Goal: Information Seeking & Learning: Learn about a topic

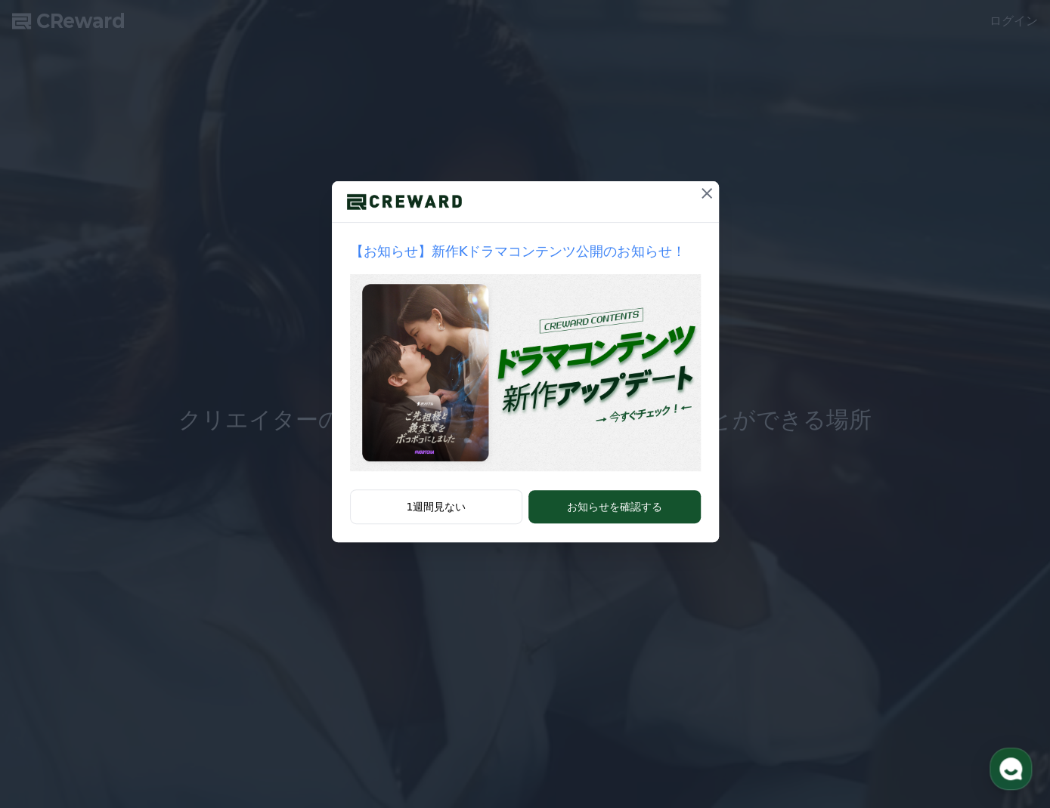
click at [712, 192] on icon at bounding box center [706, 193] width 18 height 18
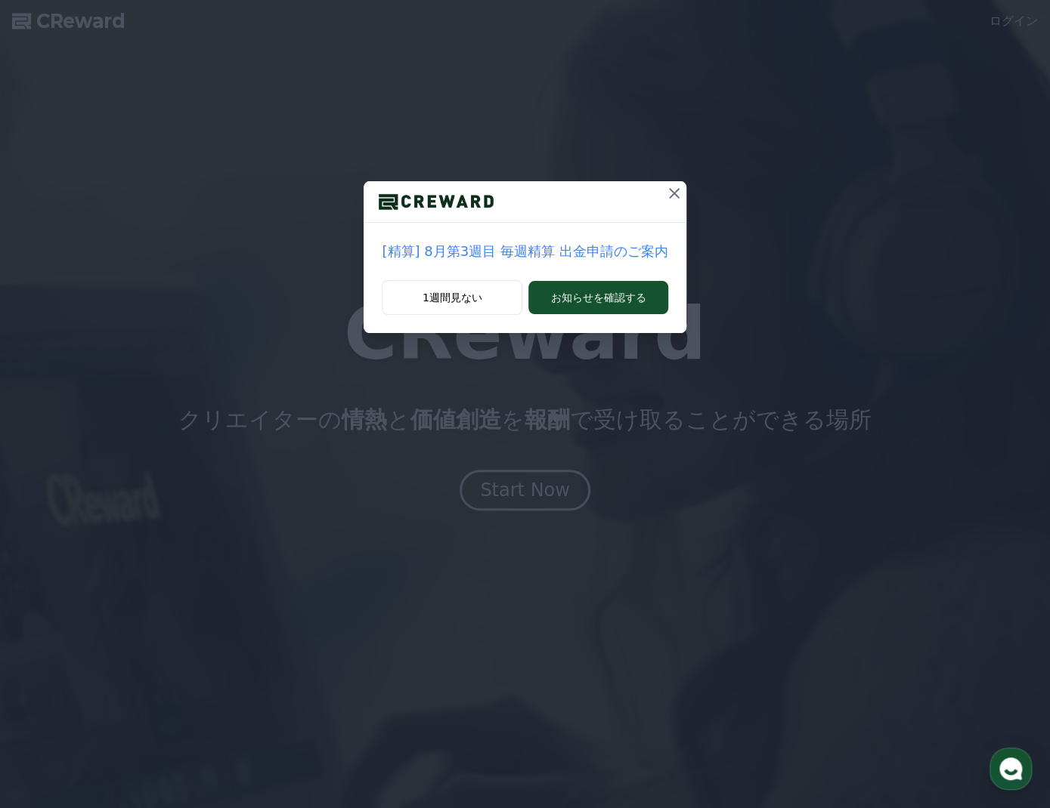
click at [667, 190] on icon at bounding box center [674, 193] width 18 height 18
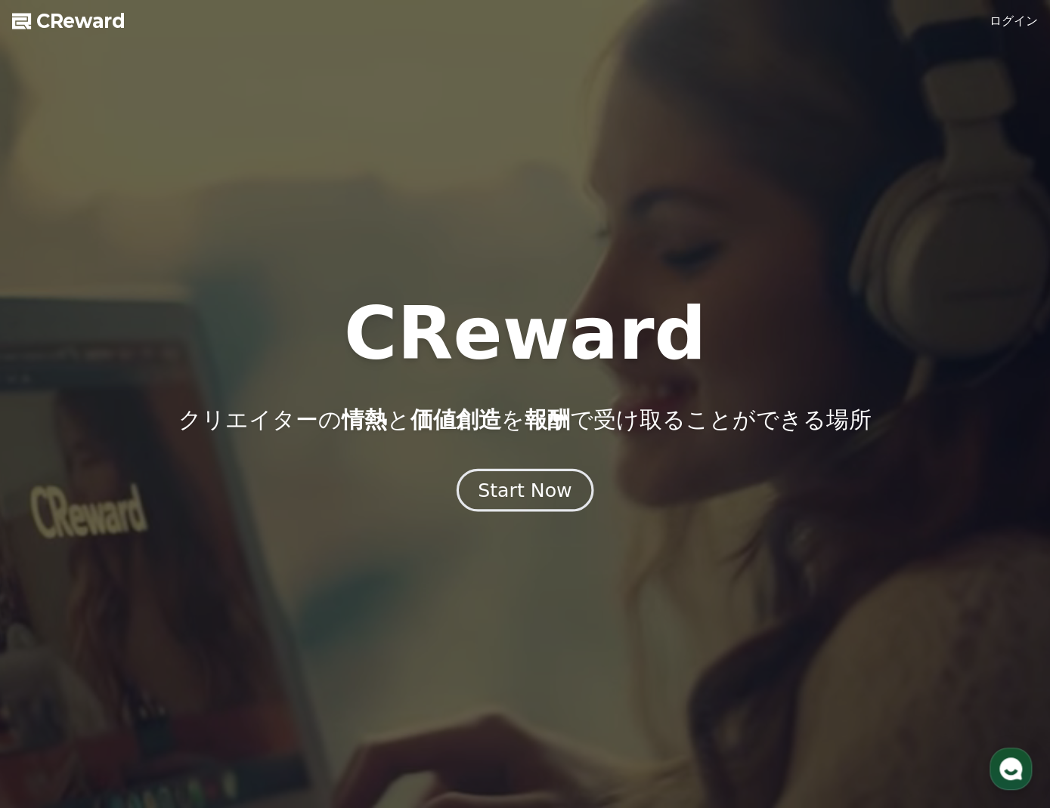
click at [520, 494] on div "Start Now" at bounding box center [525, 491] width 94 height 26
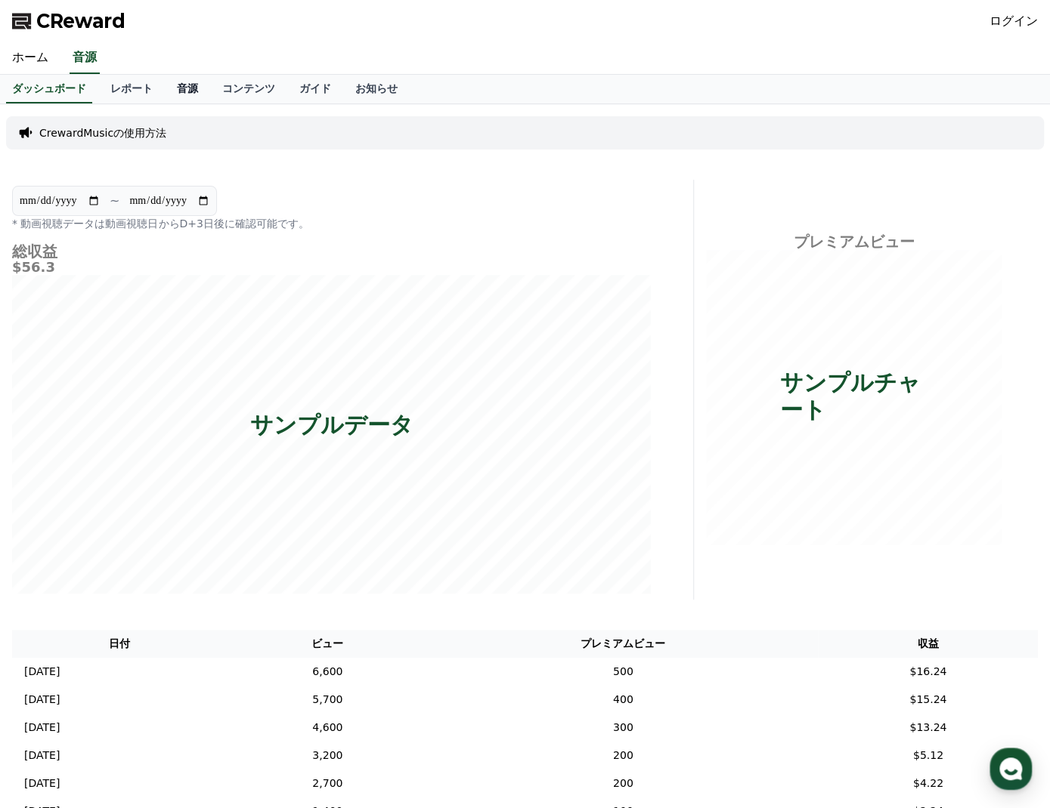
click at [165, 85] on link "音源" at bounding box center [187, 89] width 45 height 29
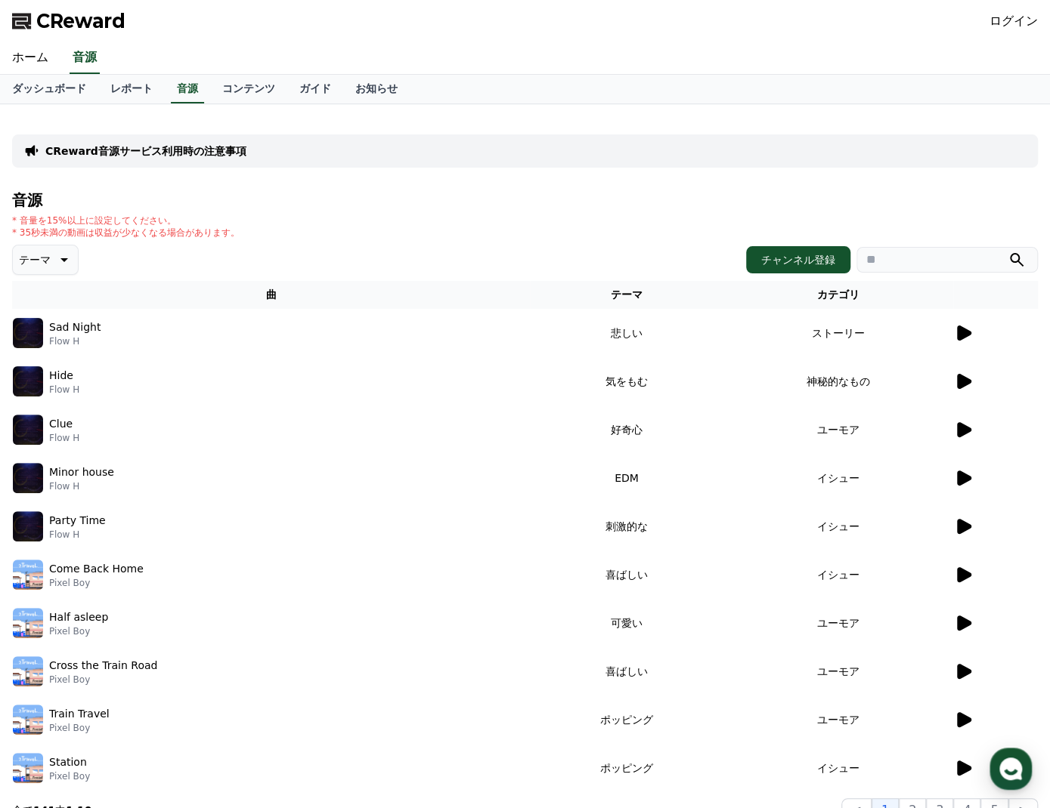
click at [960, 337] on icon at bounding box center [964, 333] width 14 height 15
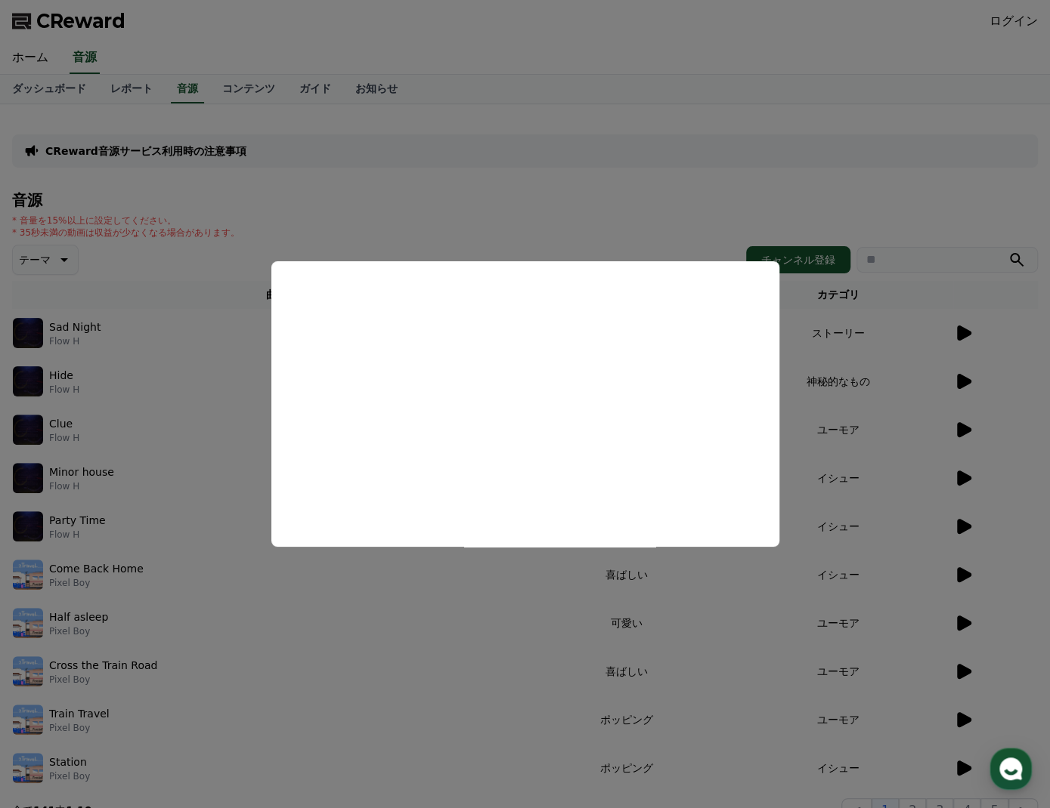
click at [734, 36] on button "close modal" at bounding box center [525, 404] width 1050 height 808
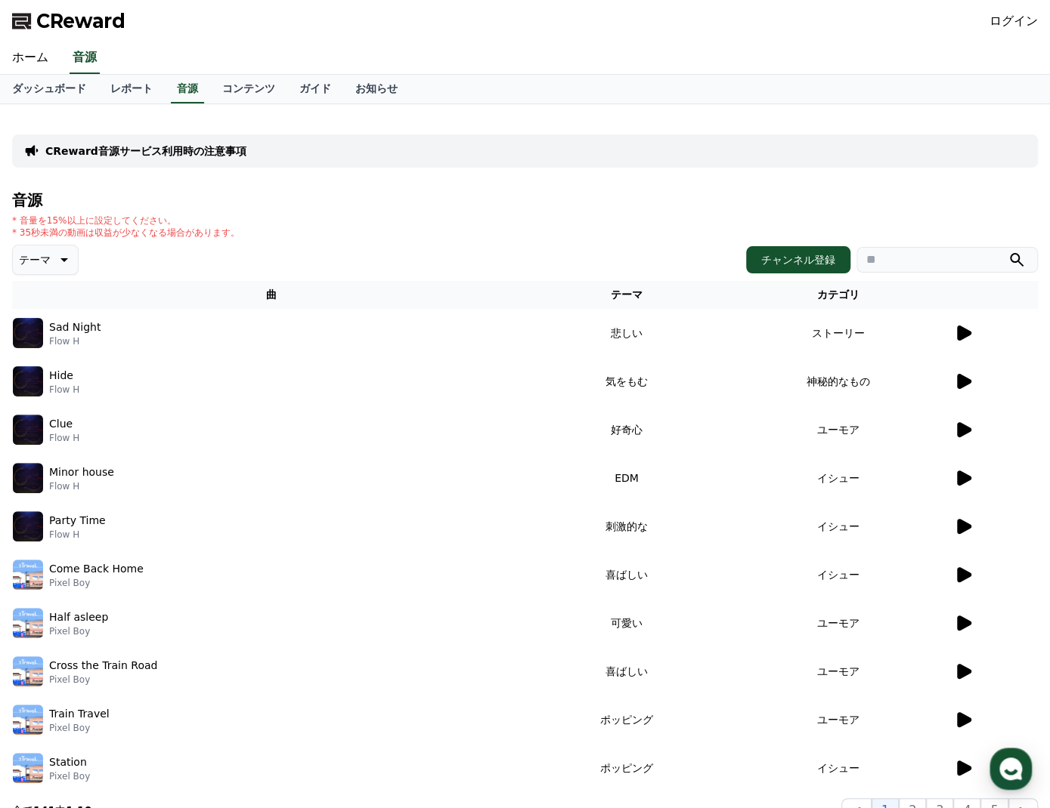
click at [963, 379] on icon at bounding box center [964, 381] width 14 height 15
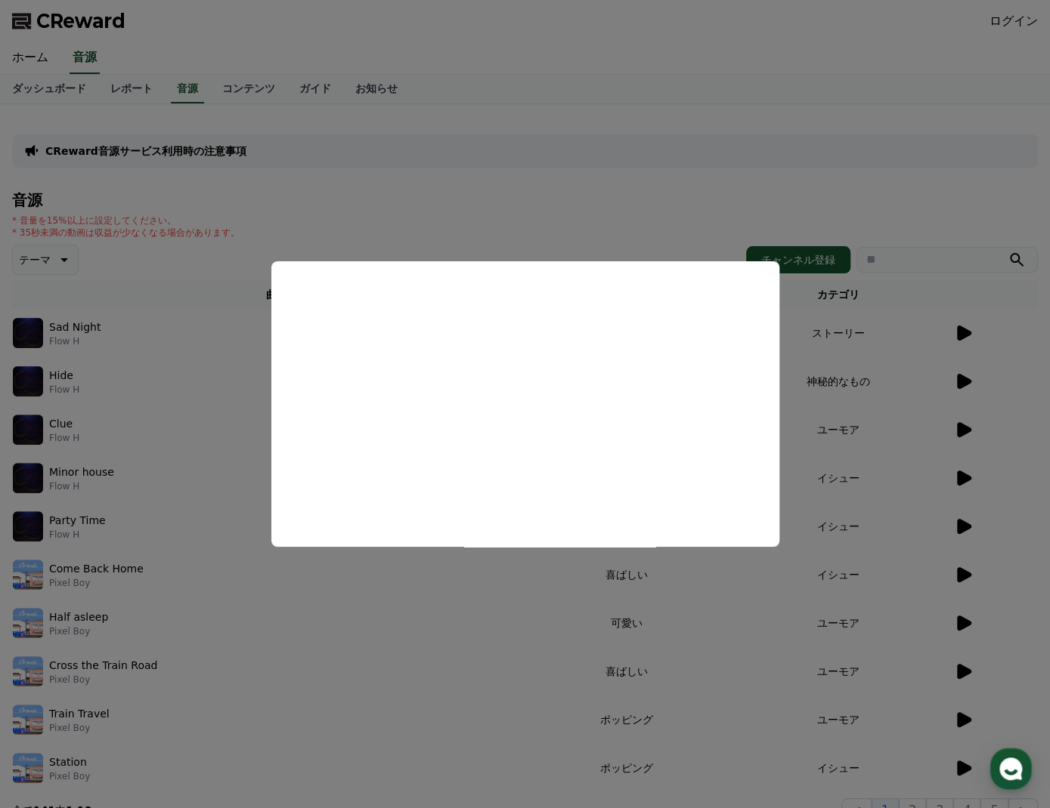
click at [419, 590] on button "close modal" at bounding box center [525, 404] width 1050 height 808
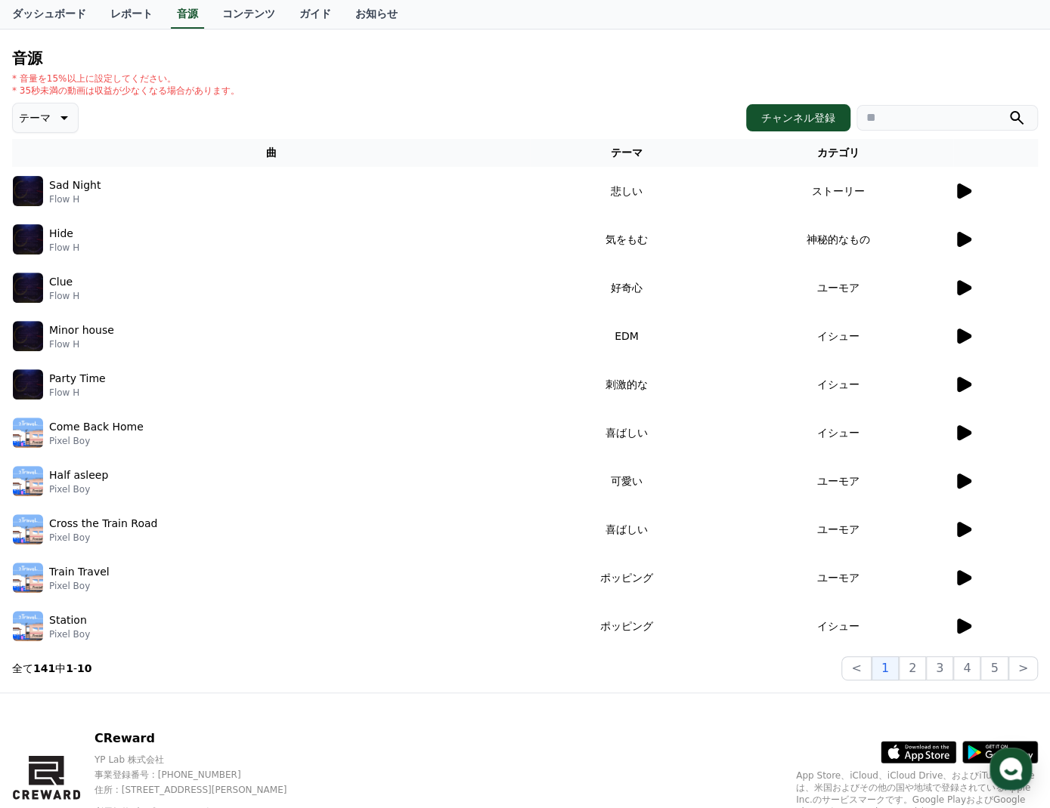
scroll to position [214, 0]
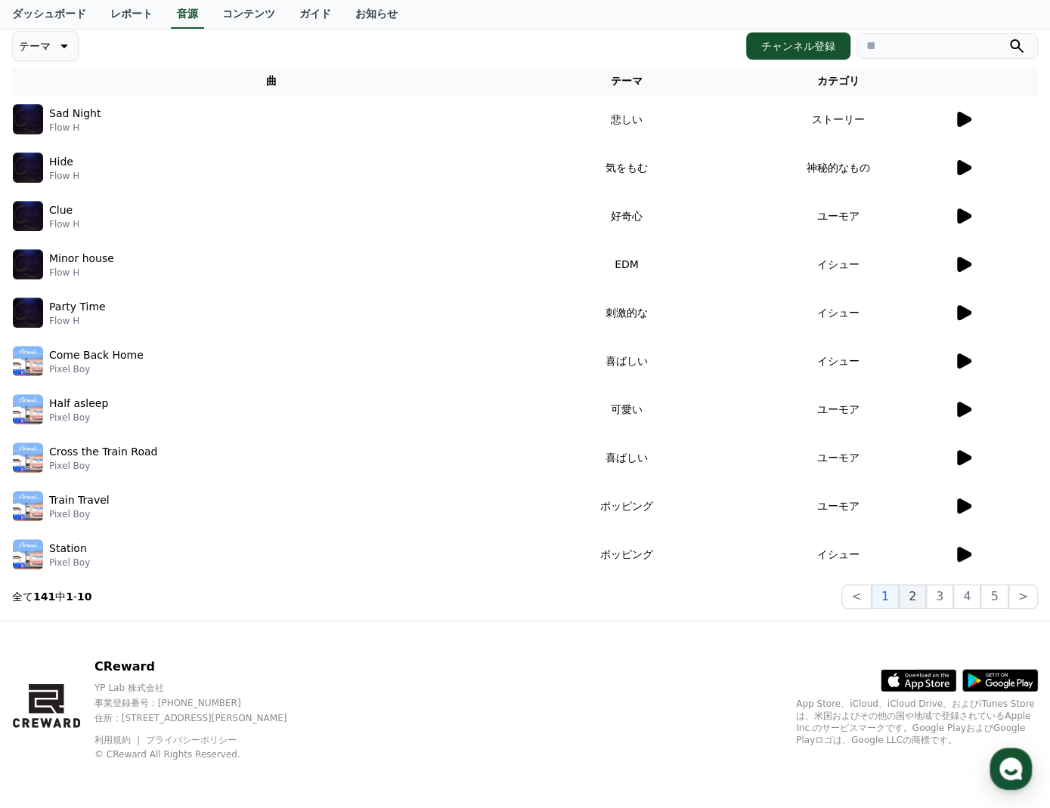
click at [914, 598] on button "2" at bounding box center [911, 597] width 27 height 24
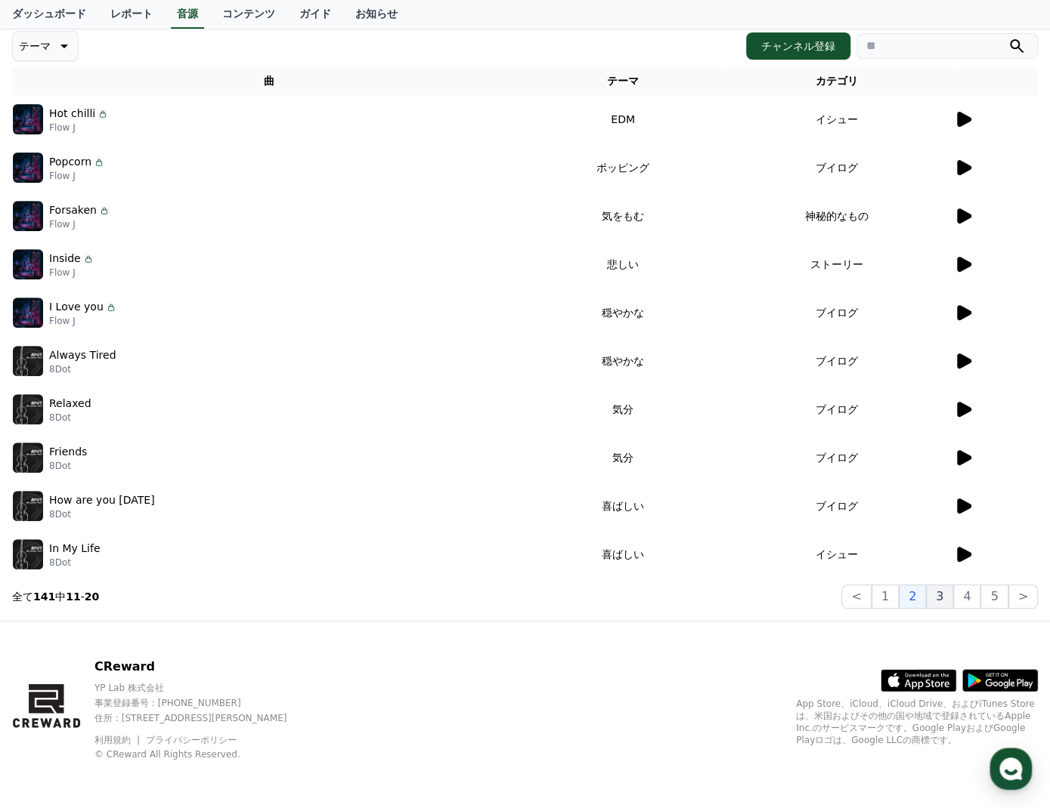
click at [951, 597] on button "3" at bounding box center [939, 597] width 27 height 24
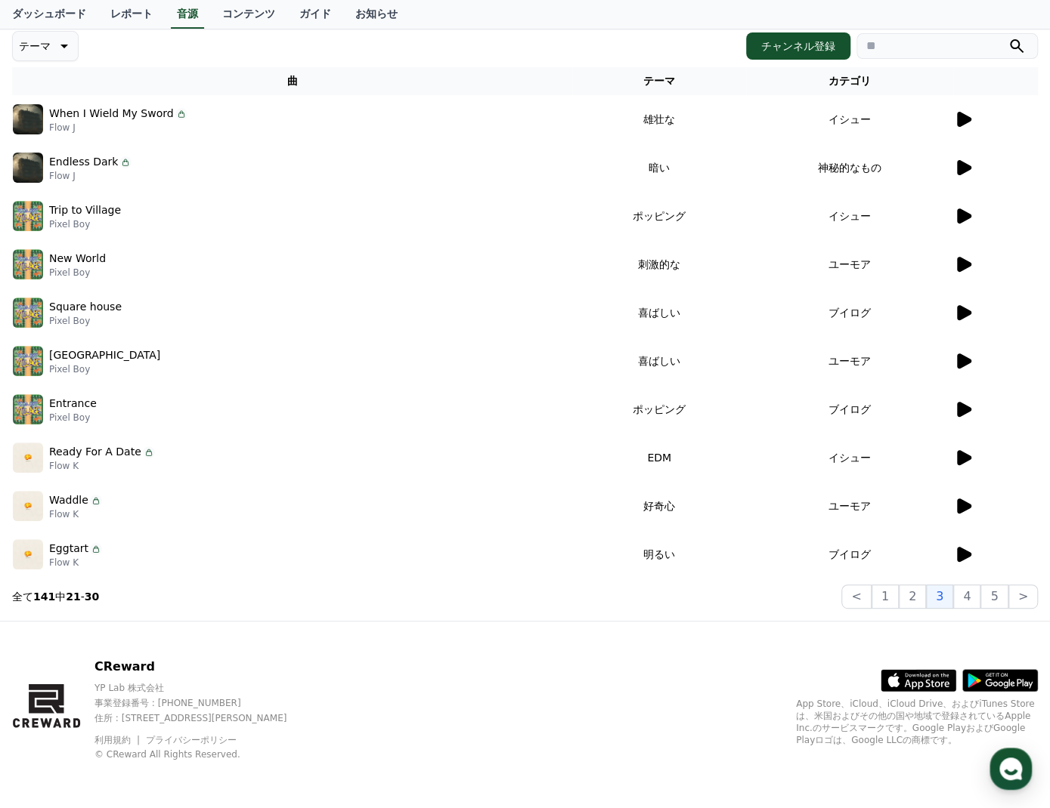
click at [966, 165] on icon at bounding box center [964, 167] width 14 height 15
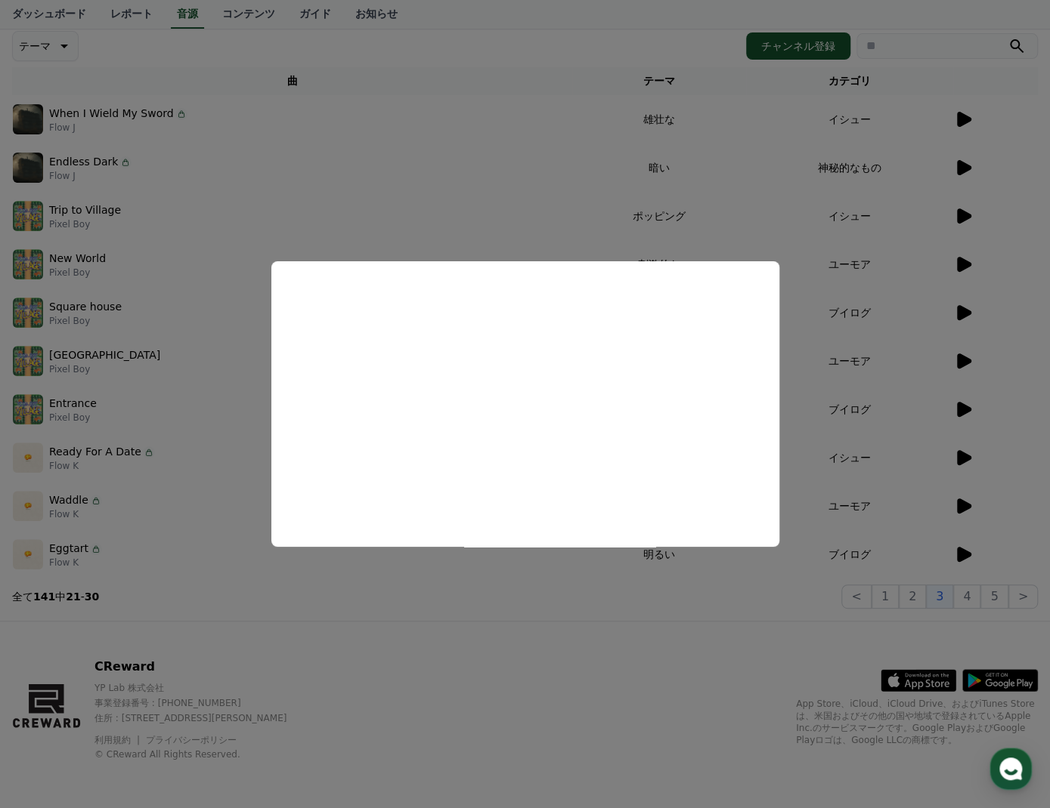
click at [722, 595] on button "close modal" at bounding box center [525, 404] width 1050 height 808
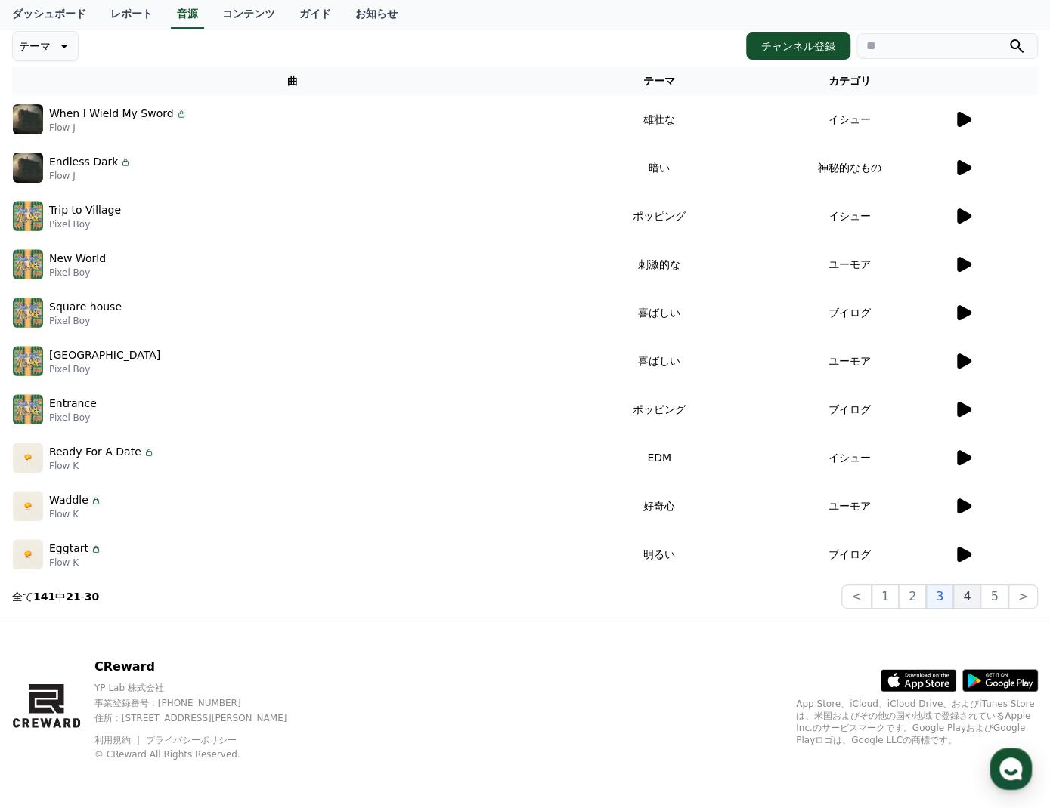
click at [977, 595] on button "4" at bounding box center [966, 597] width 27 height 24
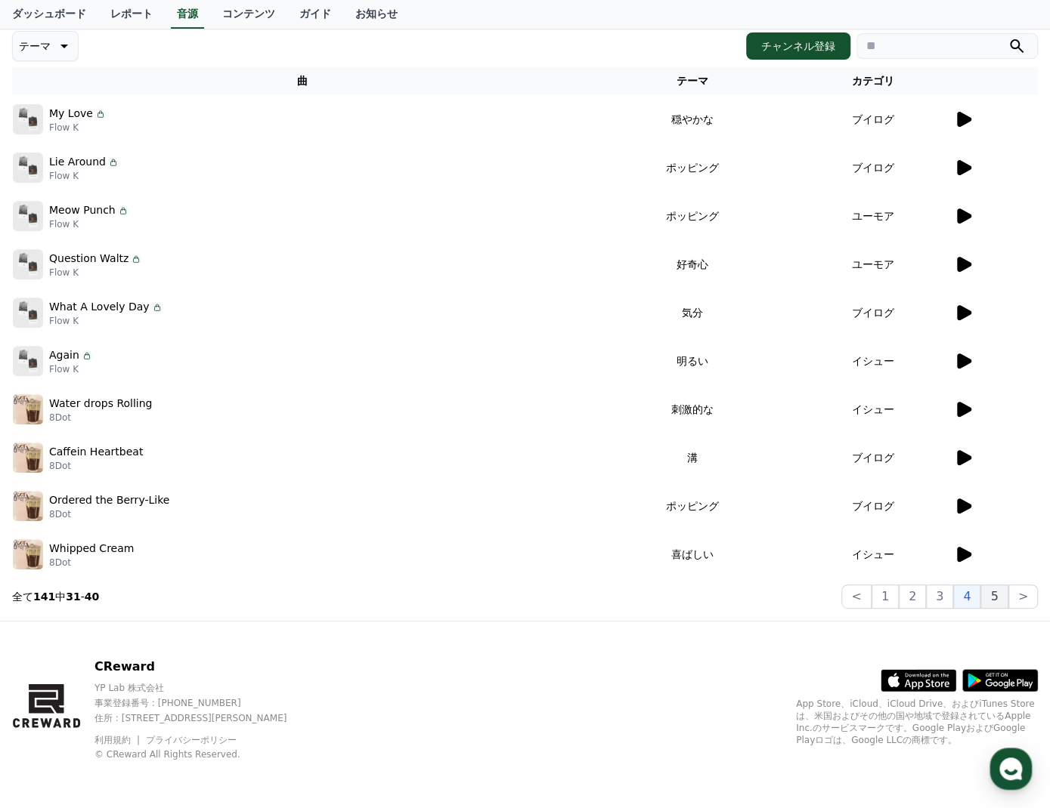
click at [996, 597] on button "5" at bounding box center [993, 597] width 27 height 24
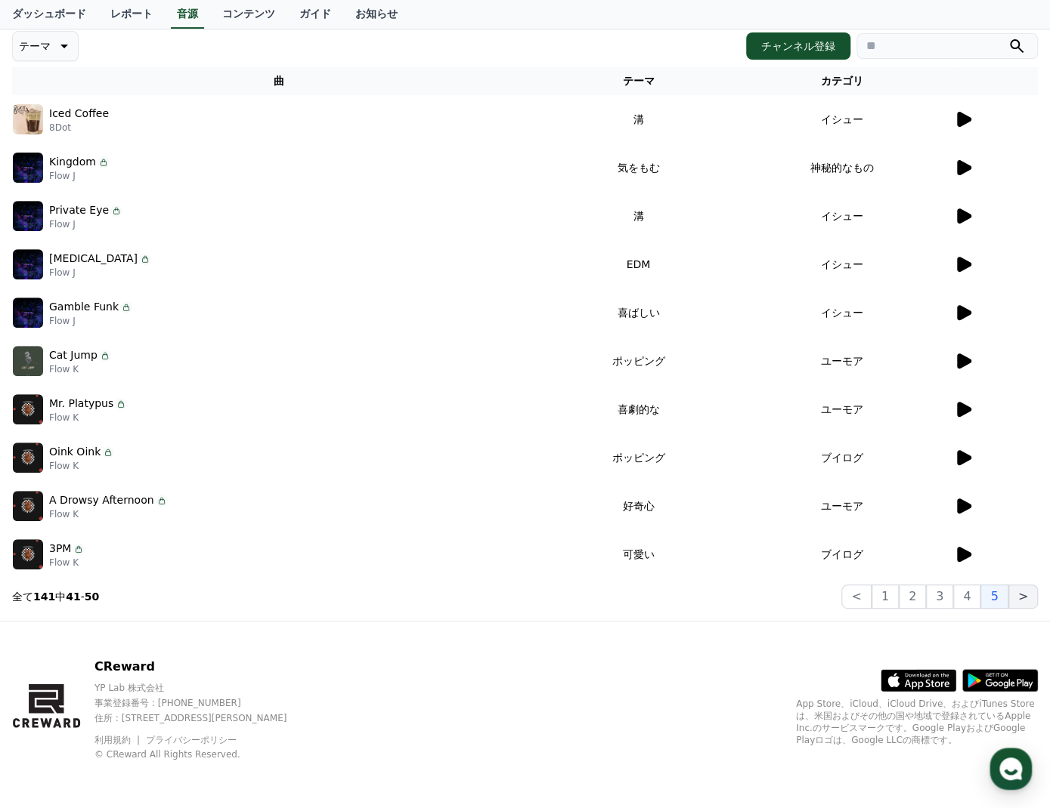
click at [1023, 596] on button ">" at bounding box center [1022, 597] width 29 height 24
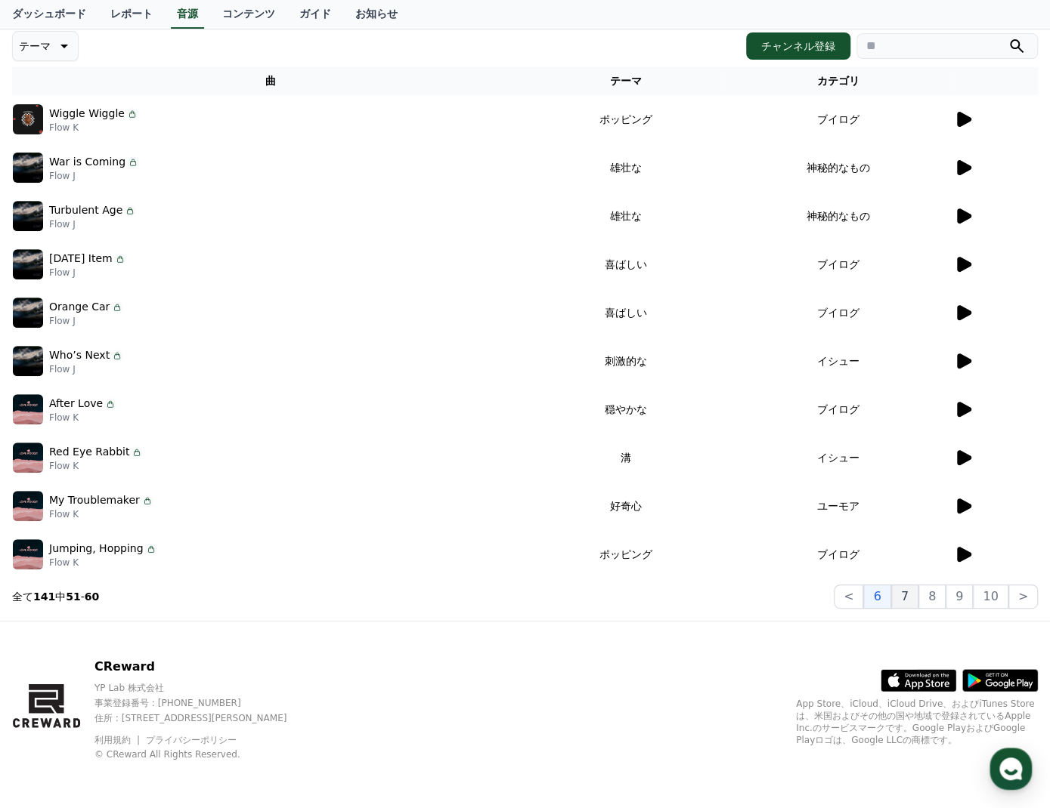
click at [916, 602] on button "7" at bounding box center [904, 597] width 27 height 24
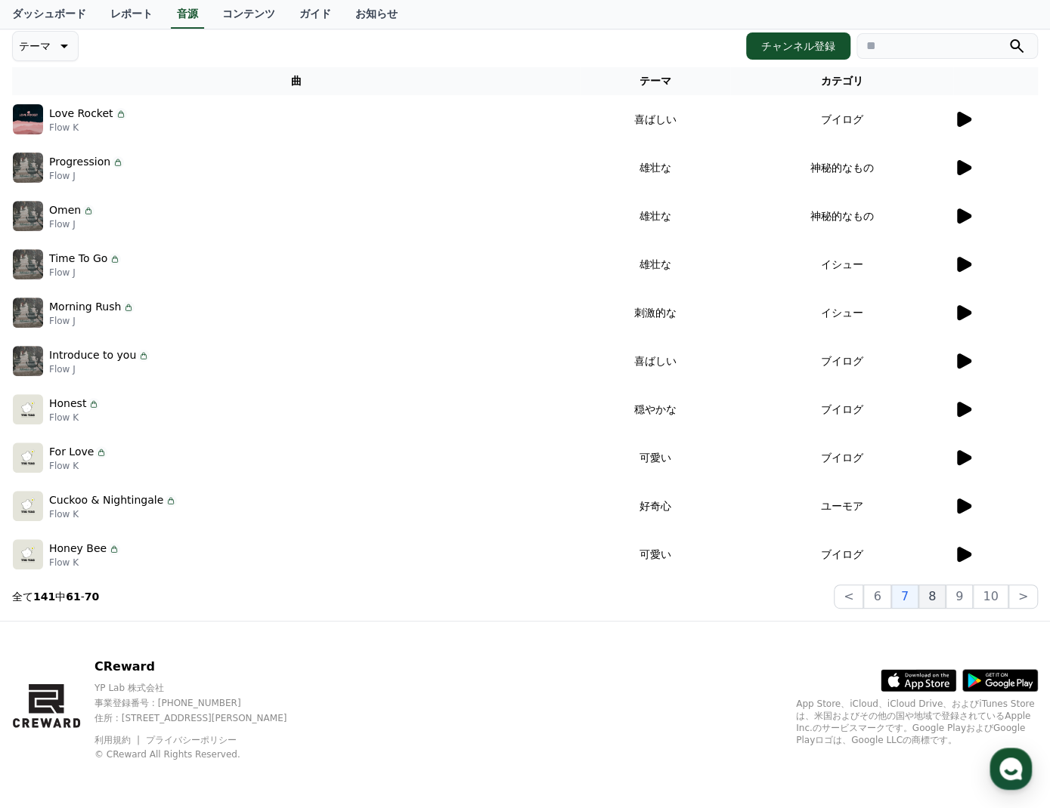
click at [939, 600] on button "8" at bounding box center [931, 597] width 27 height 24
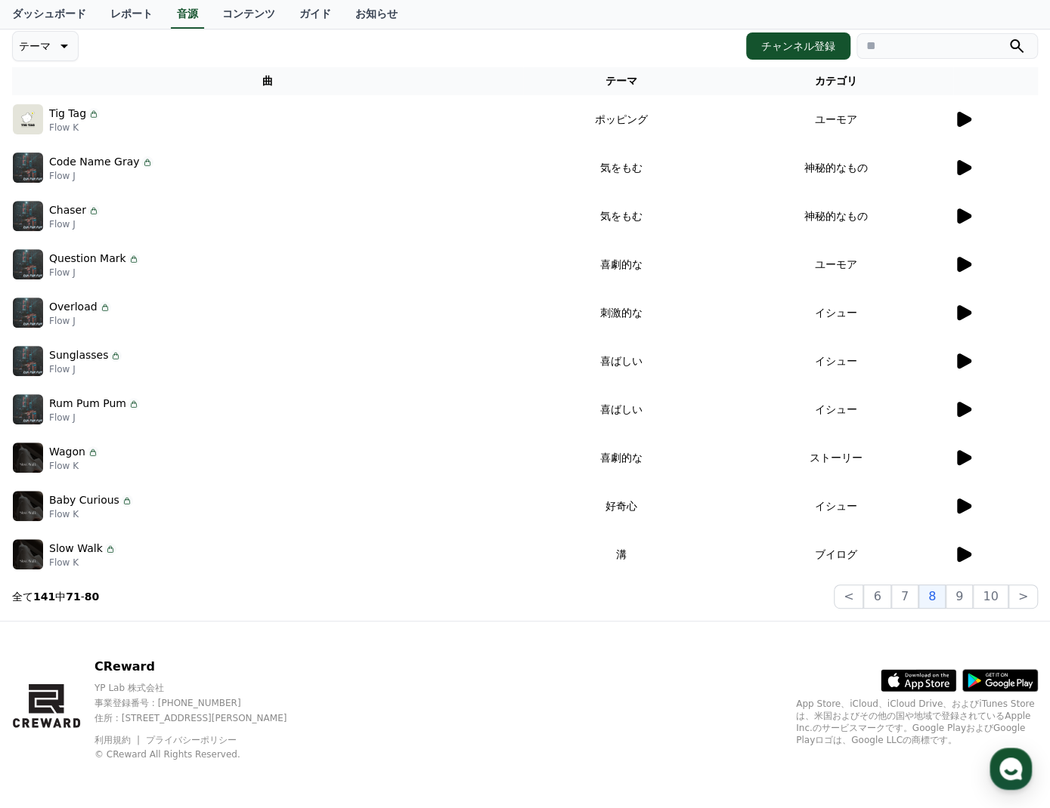
click at [967, 547] on icon at bounding box center [963, 555] width 18 height 18
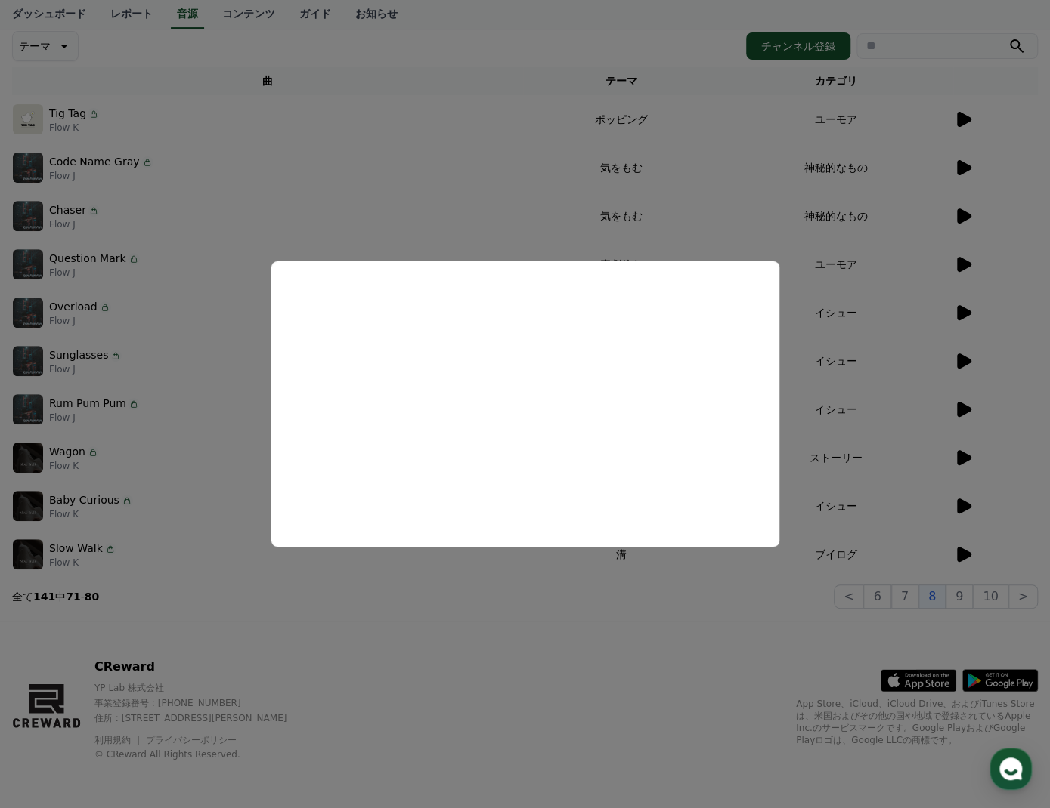
click at [555, 583] on button "close modal" at bounding box center [525, 404] width 1050 height 808
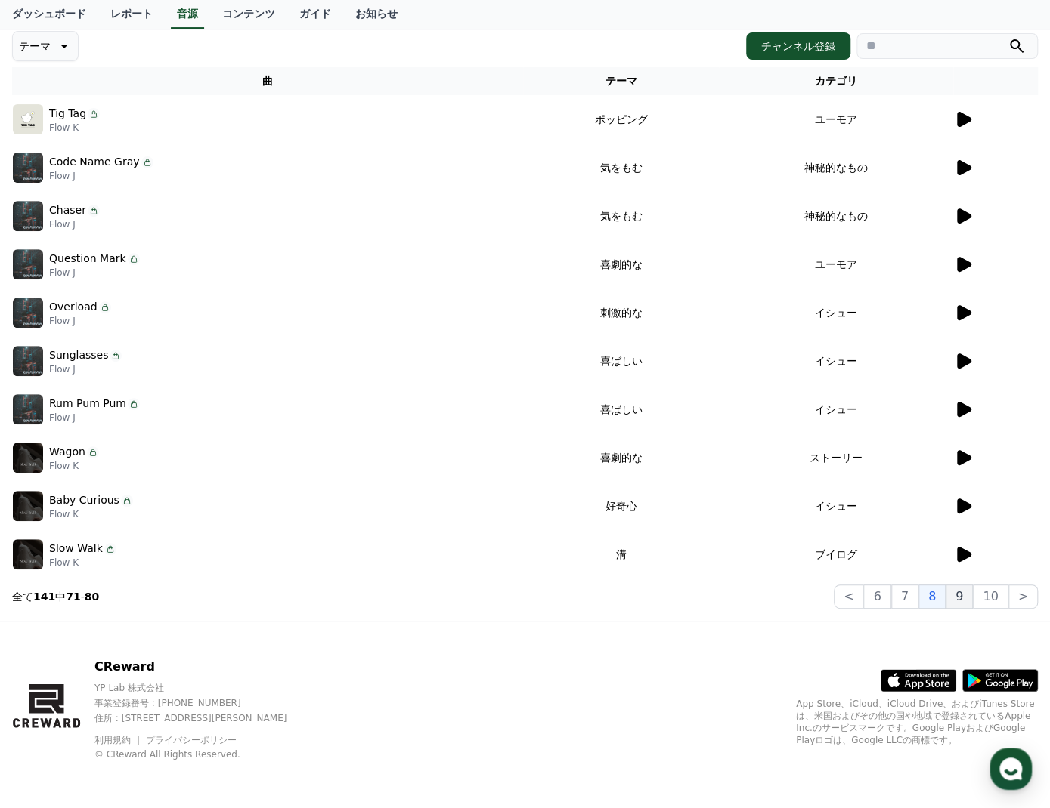
click at [966, 595] on button "9" at bounding box center [958, 597] width 27 height 24
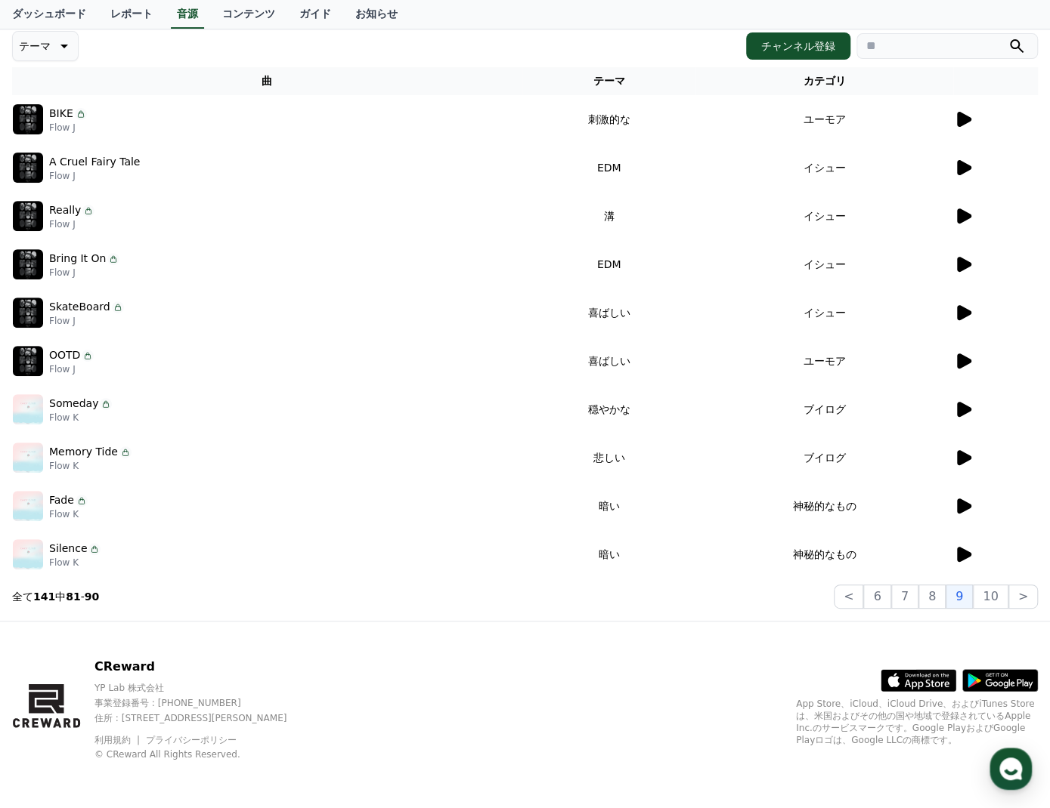
click at [963, 552] on icon at bounding box center [964, 554] width 14 height 15
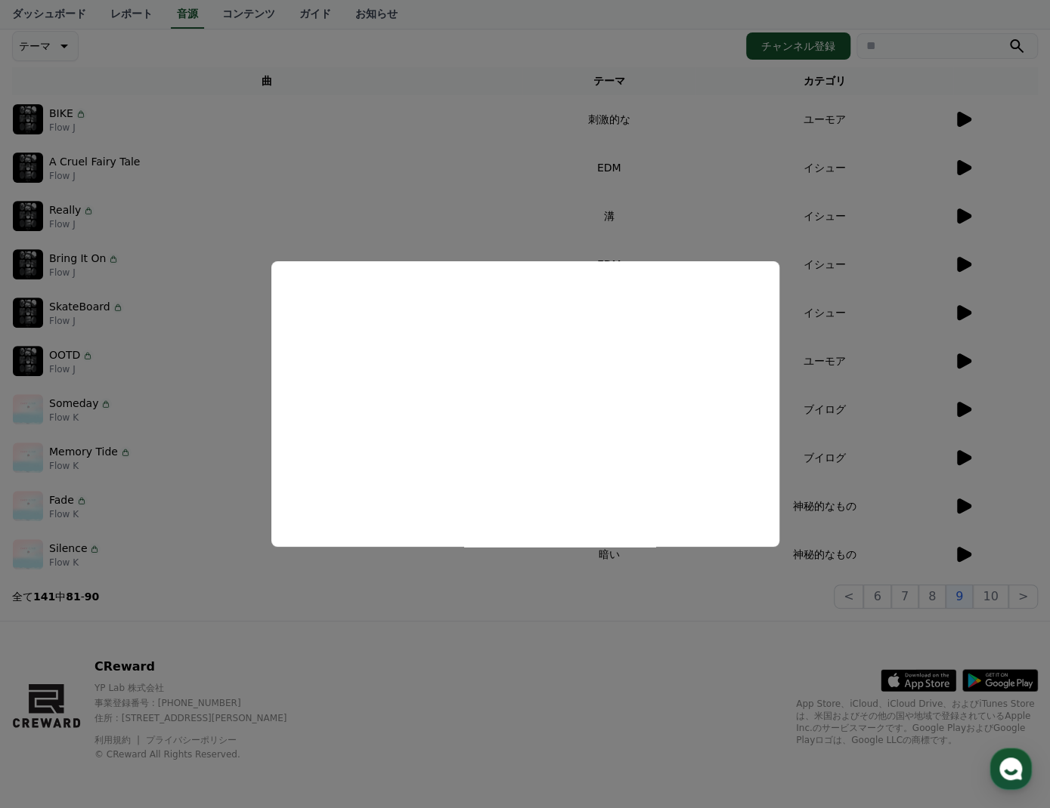
click at [762, 594] on button "close modal" at bounding box center [525, 404] width 1050 height 808
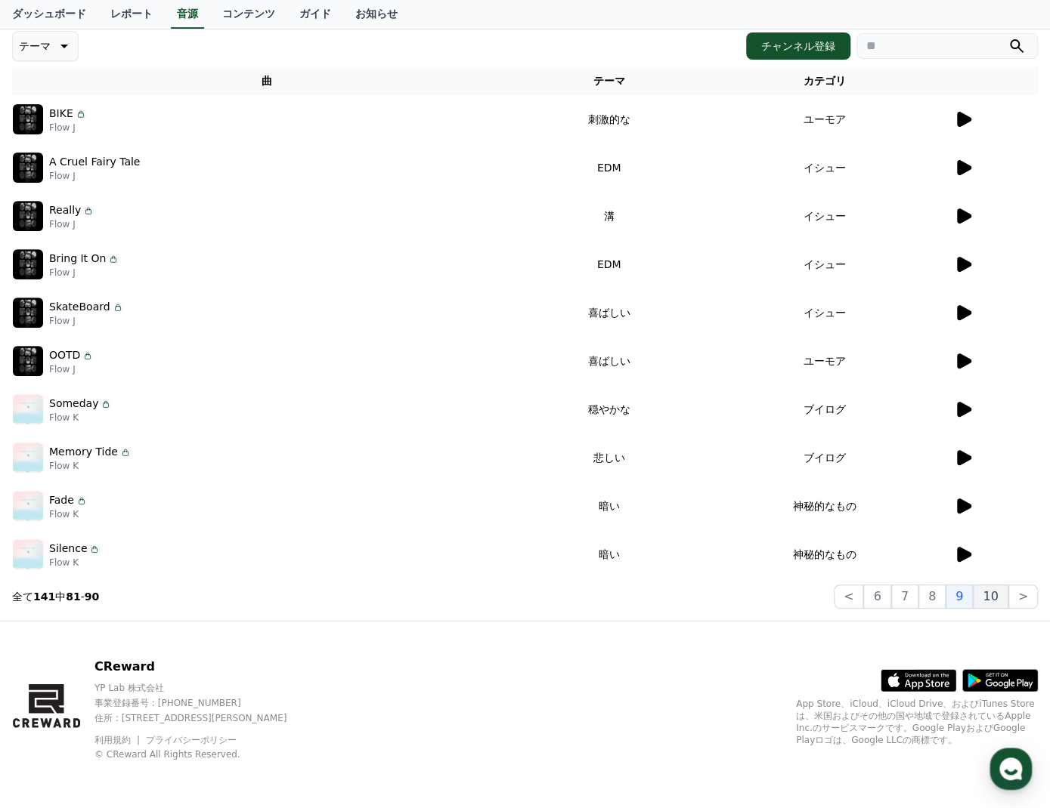
click at [989, 598] on button "10" at bounding box center [989, 597] width 35 height 24
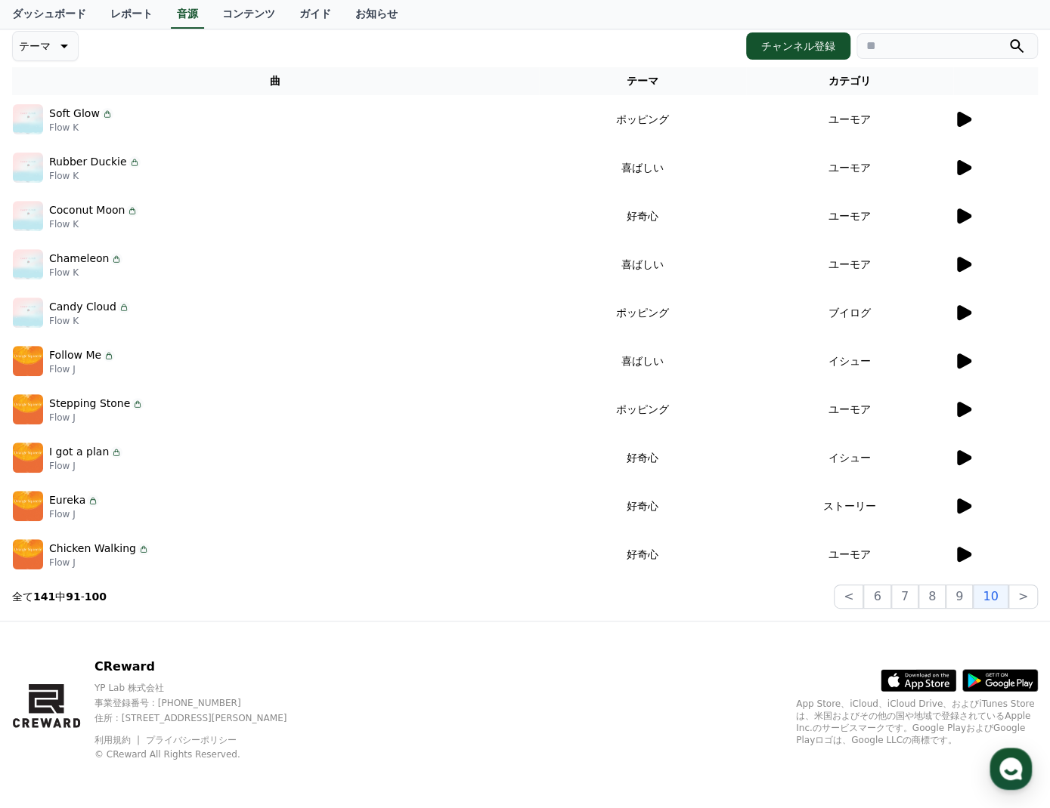
click at [956, 360] on icon at bounding box center [963, 361] width 18 height 18
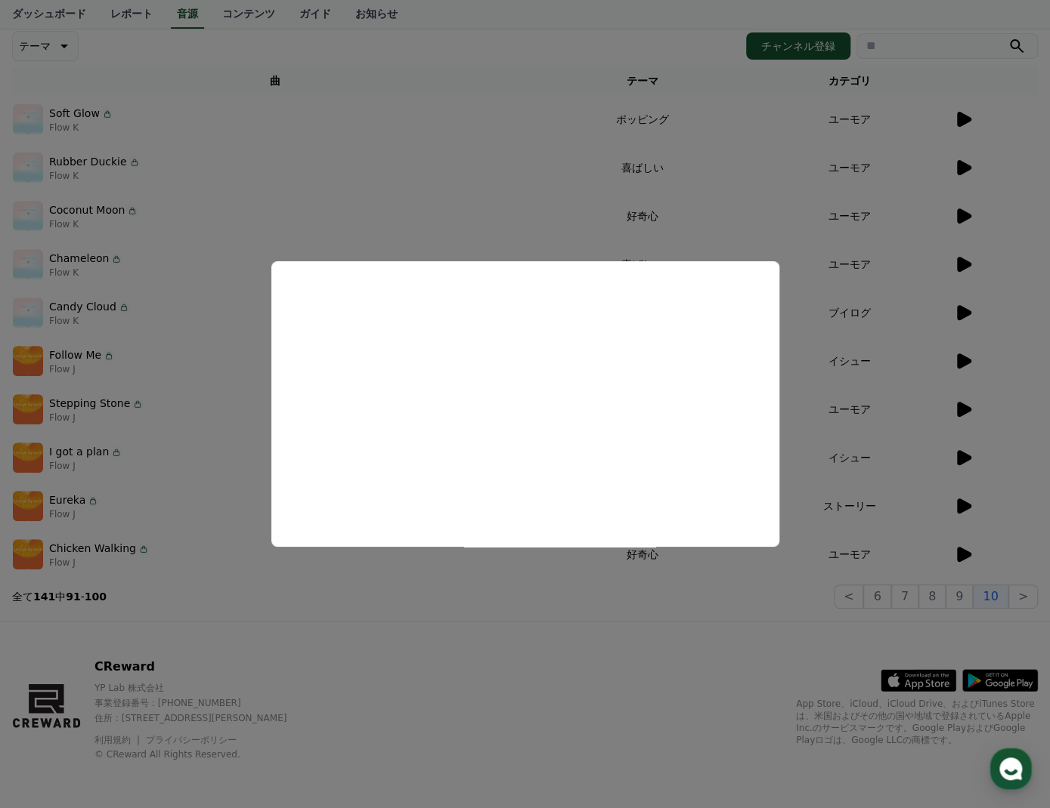
click at [777, 638] on button "close modal" at bounding box center [525, 404] width 1050 height 808
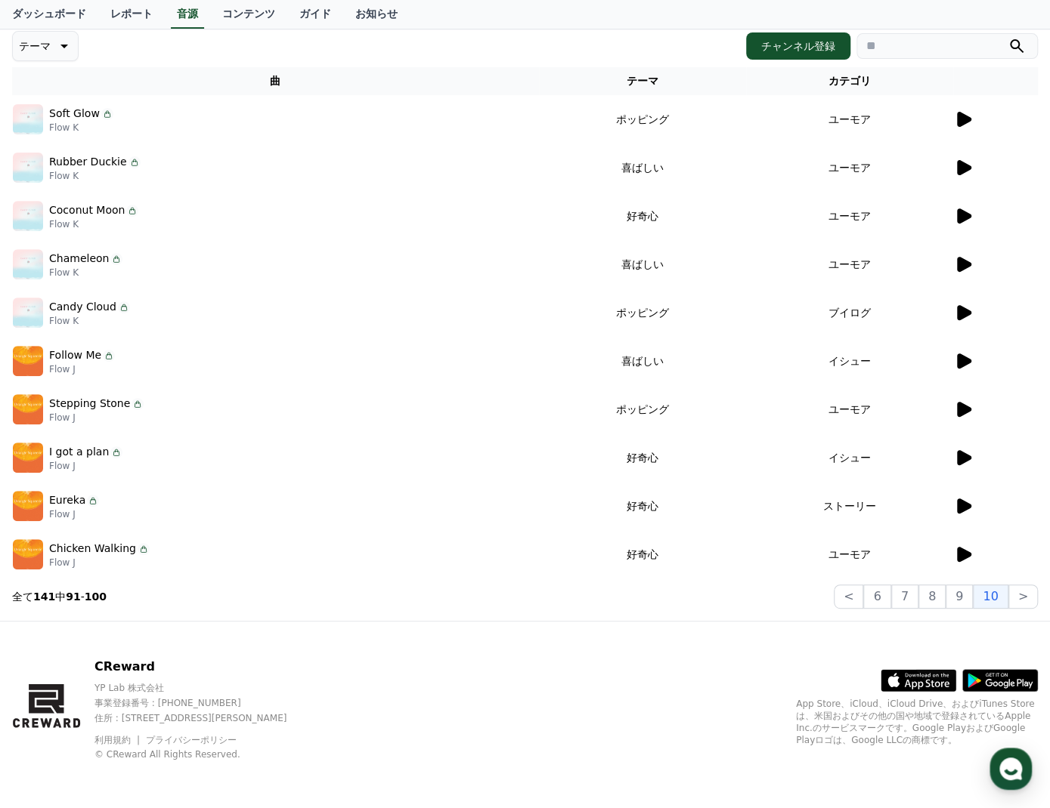
drag, startPoint x: 122, startPoint y: 721, endPoint x: 244, endPoint y: 717, distance: 121.7
click at [244, 717] on p "住所 : [STREET_ADDRESS][PERSON_NAME]" at bounding box center [203, 719] width 218 height 12
